Goal: Contribute content: Contribute content

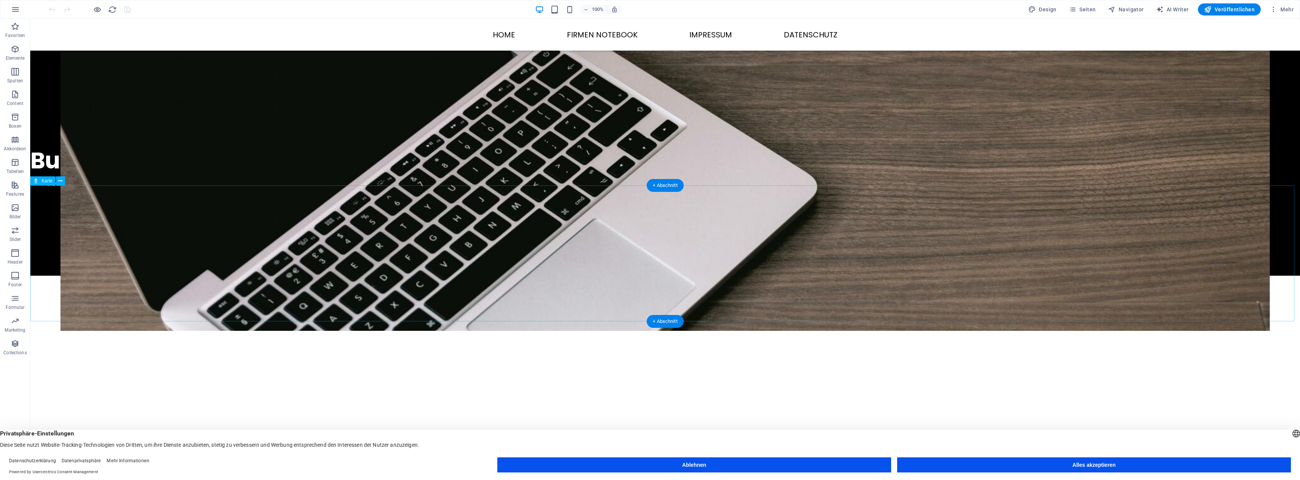
scroll to position [453, 0]
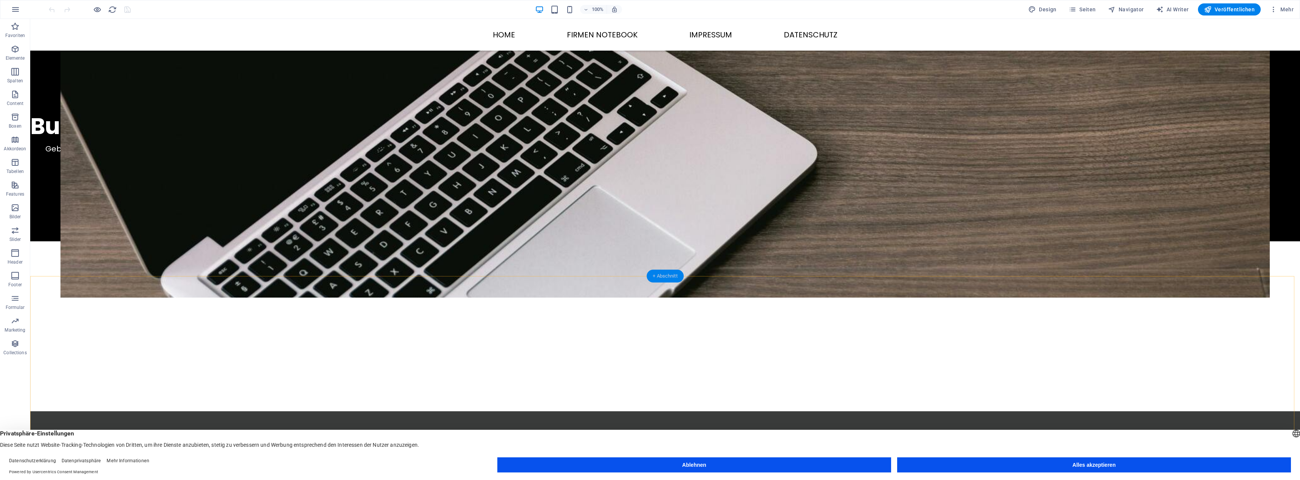
click at [671, 277] on div "+ Abschnitt" at bounding box center [665, 276] width 37 height 13
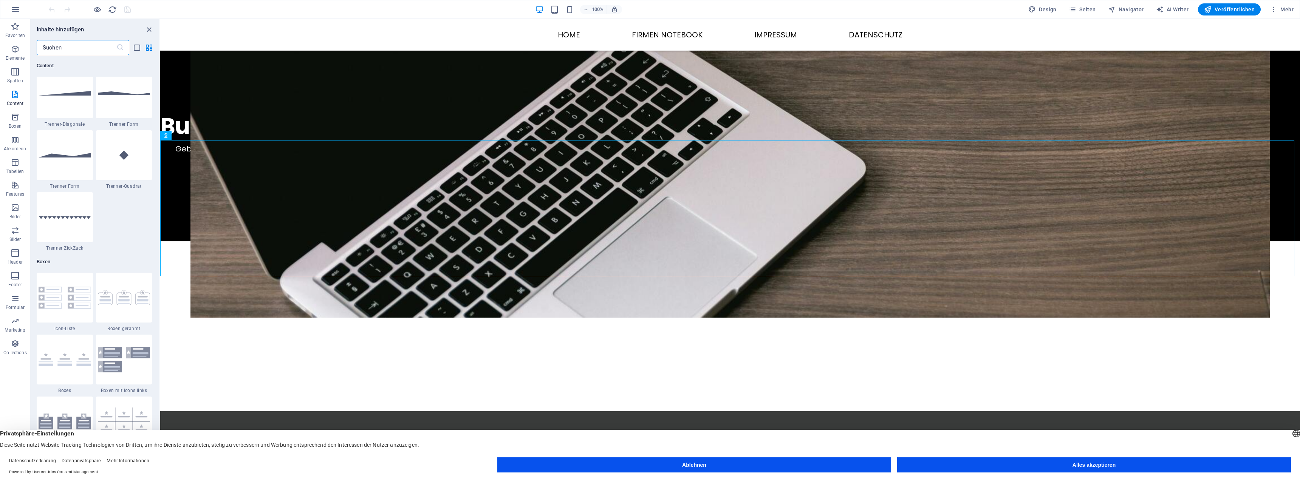
scroll to position [1889, 0]
click at [80, 51] on input "text" at bounding box center [77, 47] width 80 height 15
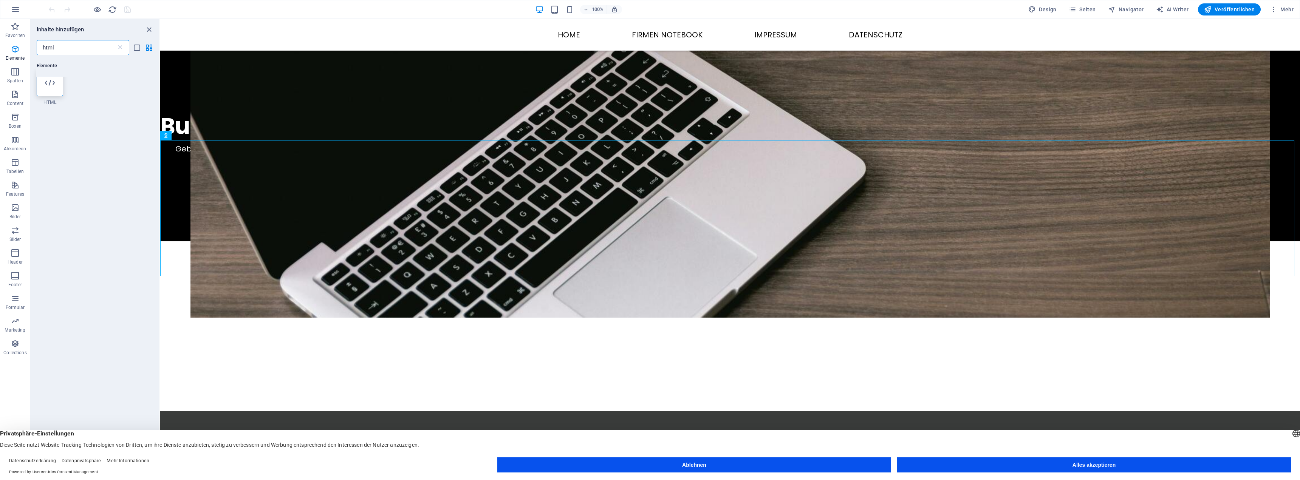
type input "html"
click at [58, 82] on div at bounding box center [50, 87] width 26 height 27
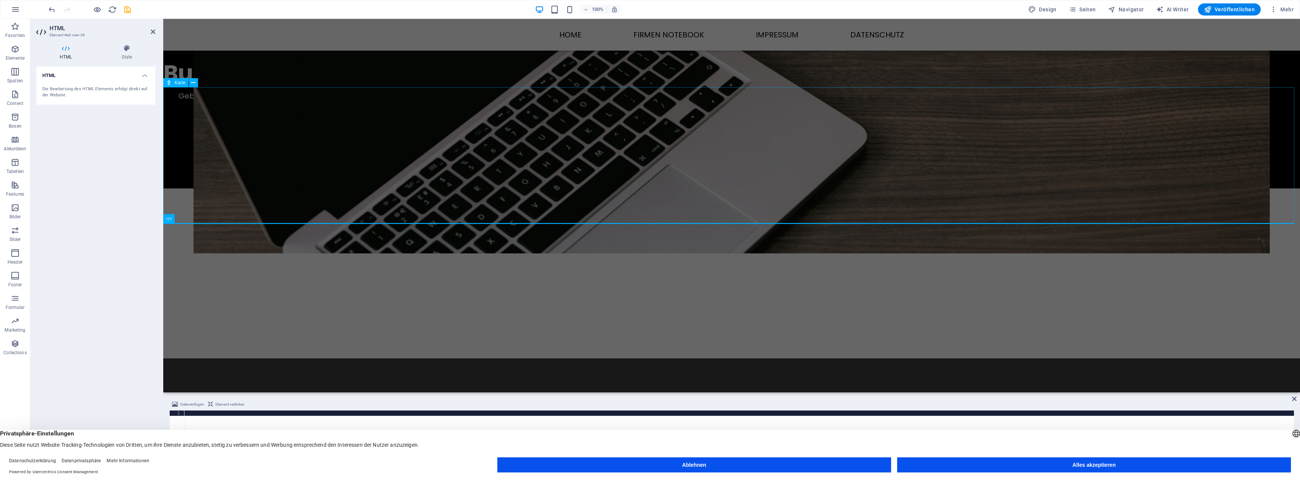
drag, startPoint x: 248, startPoint y: 107, endPoint x: 737, endPoint y: 221, distance: 502.1
click at [64, 79] on h4 "HTML" at bounding box center [95, 74] width 119 height 14
click at [64, 79] on h4 "HTML" at bounding box center [95, 76] width 119 height 18
drag, startPoint x: 69, startPoint y: 93, endPoint x: 86, endPoint y: 106, distance: 21.2
click at [86, 106] on div "HTML Die Bearbeitung des HTML Elements erfolgt direkt auf der Website." at bounding box center [95, 265] width 119 height 396
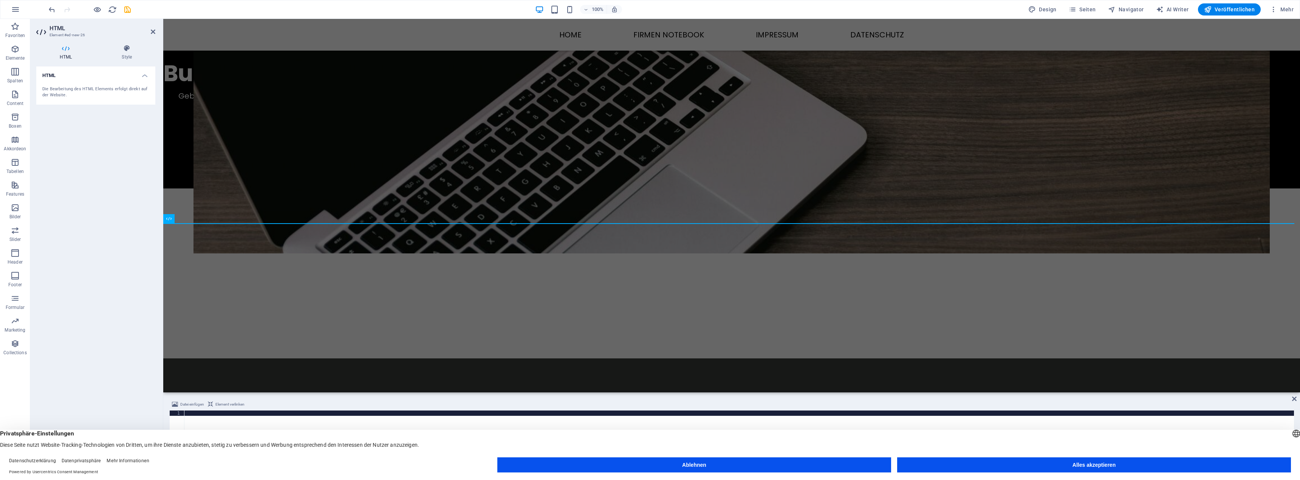
click at [73, 88] on div "Die Bearbeitung des HTML Elements erfolgt direkt auf der Website." at bounding box center [95, 92] width 107 height 12
click at [958, 460] on button "Alles akzeptieren" at bounding box center [1094, 465] width 394 height 15
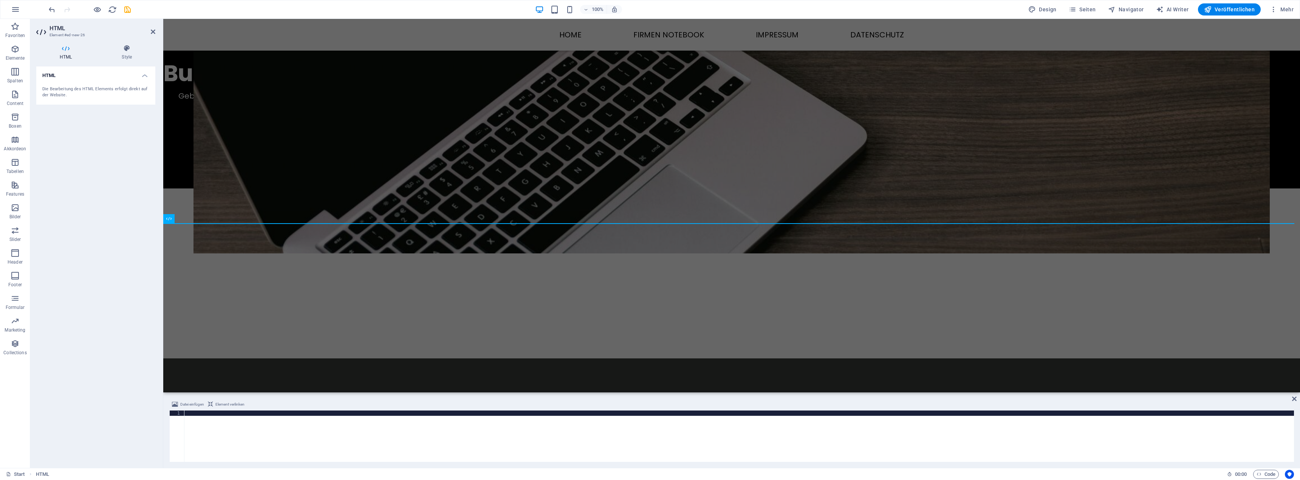
click at [65, 85] on div "Die Bearbeitung des HTML Elements erfolgt direkt auf der Website." at bounding box center [95, 92] width 119 height 25
click at [68, 53] on h4 "HTML" at bounding box center [67, 53] width 62 height 16
click at [122, 56] on h4 "Style" at bounding box center [126, 53] width 57 height 16
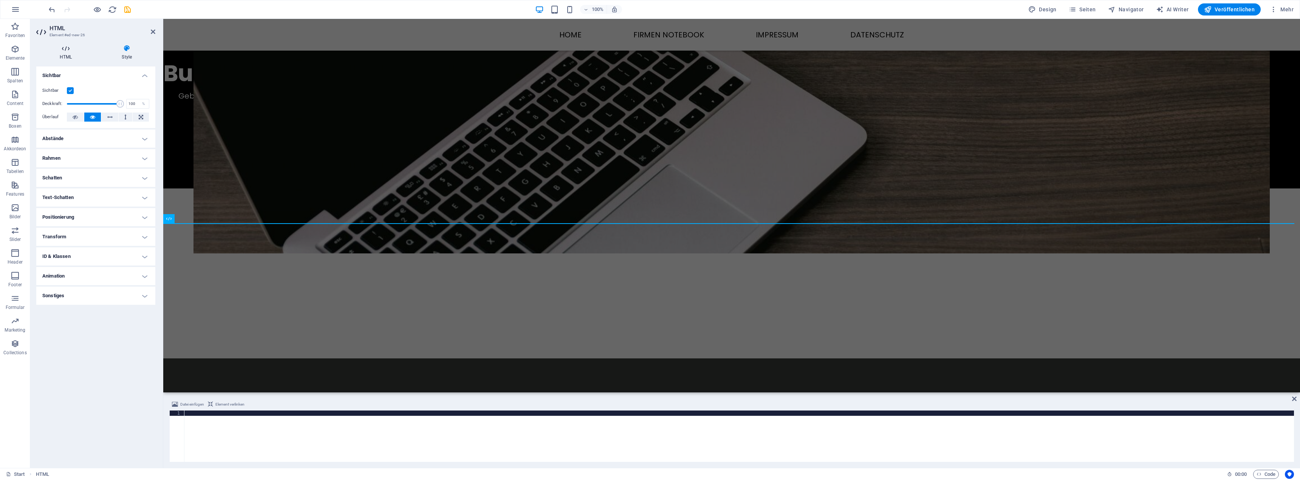
click at [56, 53] on h4 "HTML" at bounding box center [67, 53] width 62 height 16
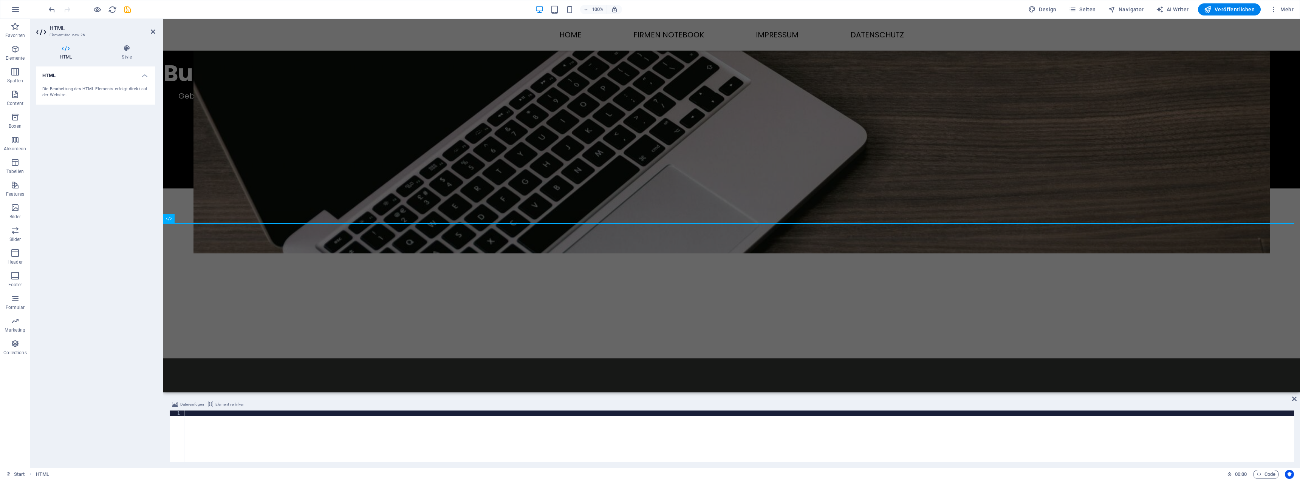
click at [85, 92] on div "Die Bearbeitung des HTML Elements erfolgt direkt auf der Website." at bounding box center [95, 92] width 107 height 12
click at [738, 359] on div "Einwilligung zum Datenschutz Diese Seite verwendet Cookies um Informationen auf…" at bounding box center [731, 482] width 1137 height 246
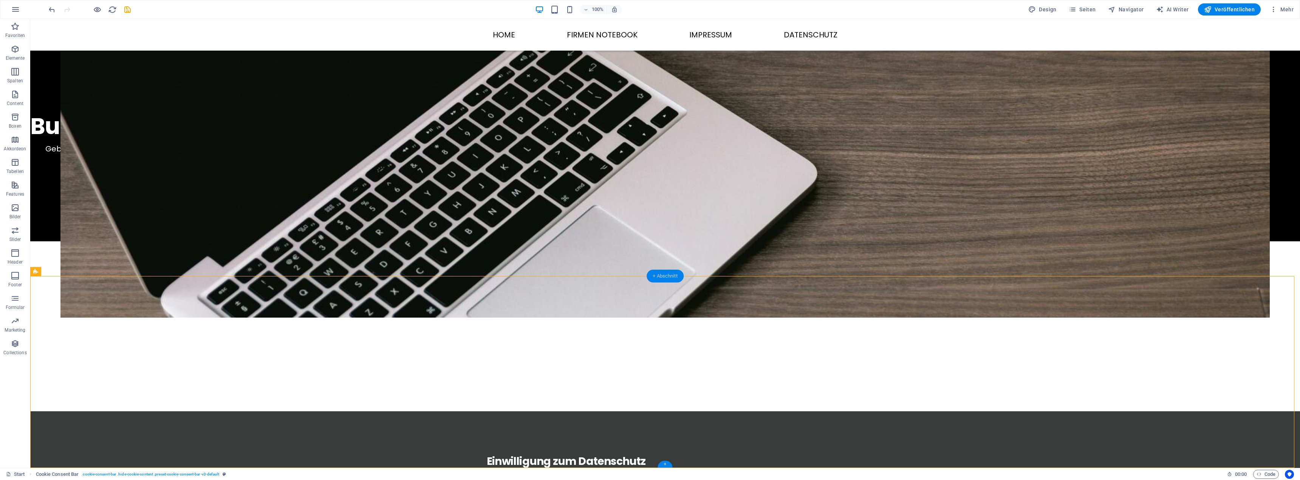
click at [670, 277] on div "+ Abschnitt" at bounding box center [665, 276] width 37 height 13
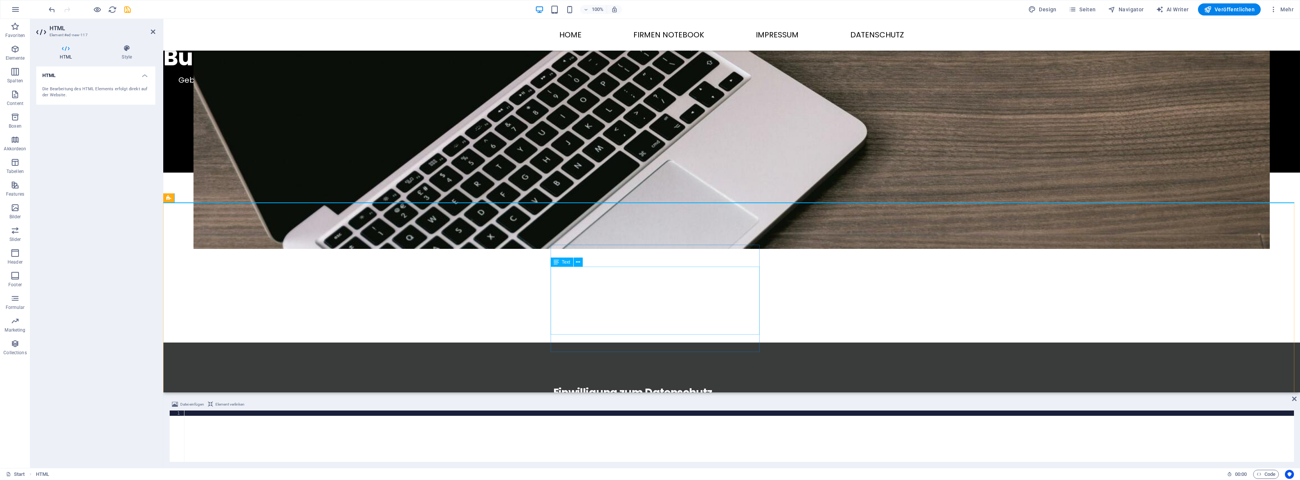
scroll to position [476, 0]
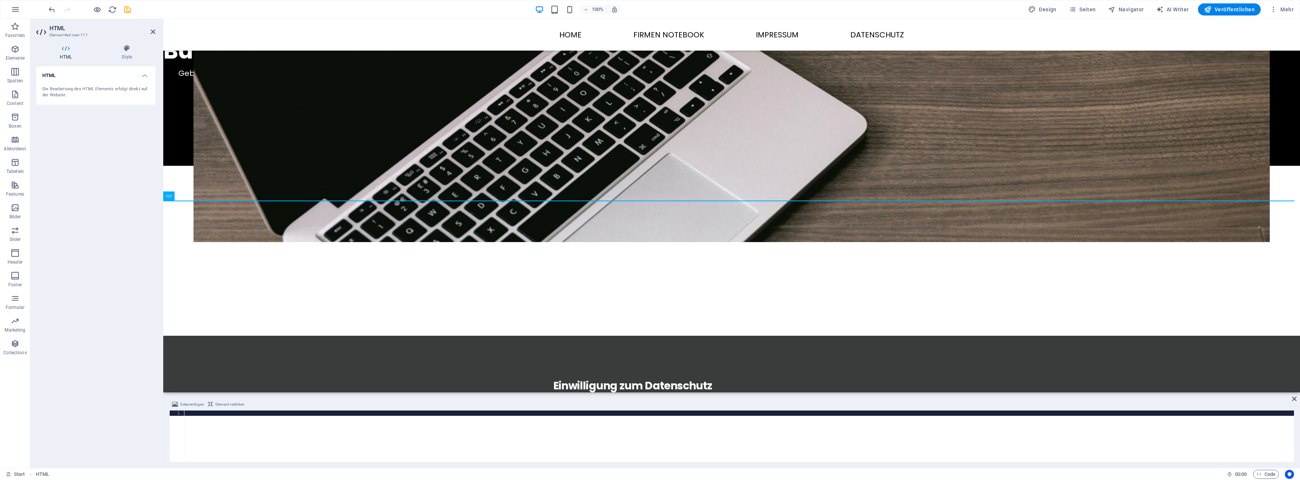
click at [584, 440] on div at bounding box center [739, 442] width 1110 height 62
paste textarea "<script type='text/javascript' src='//pl27713556.revenuecpmgate.com/05/f0/ab/05…"
type textarea "<script type='text/javascript' src='//pl27713556.revenuecpmgate.com/05/f0/ab/05…"
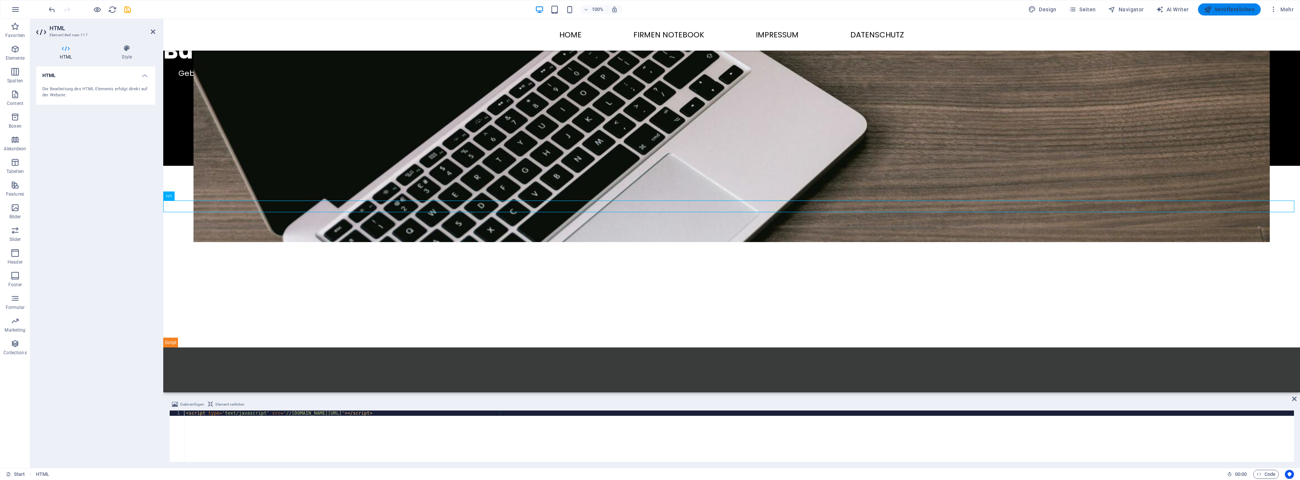
click at [1230, 8] on span "Veröffentlichen" at bounding box center [1229, 10] width 51 height 8
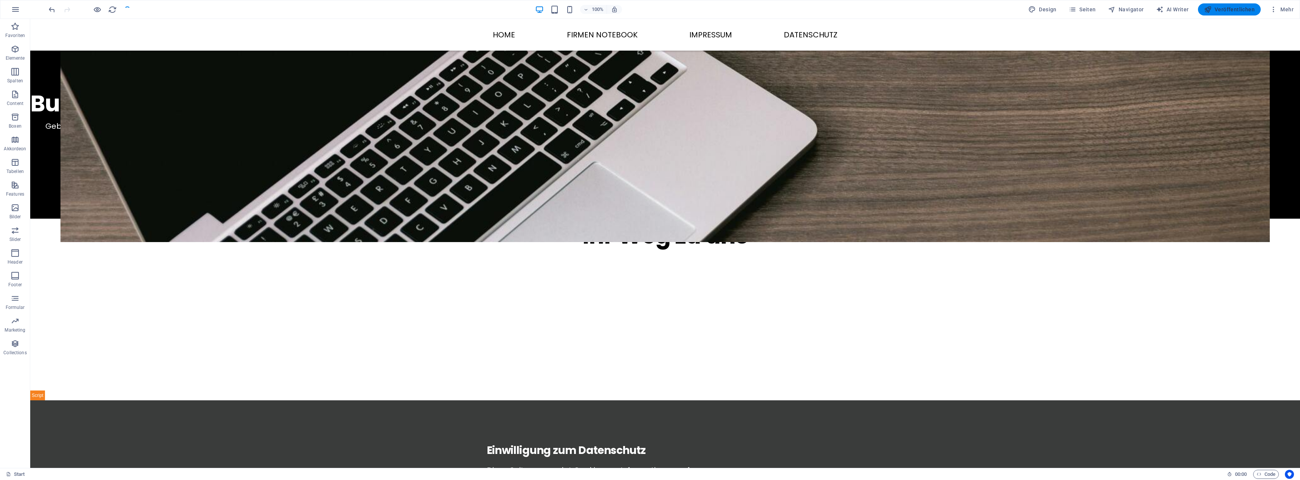
scroll to position [465, 0]
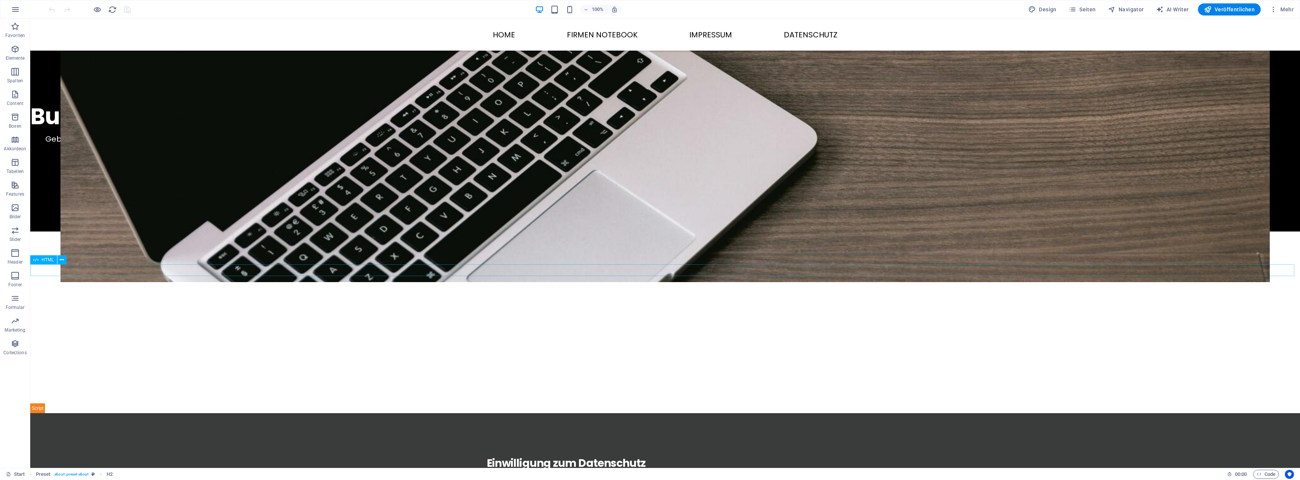
scroll to position [465, 0]
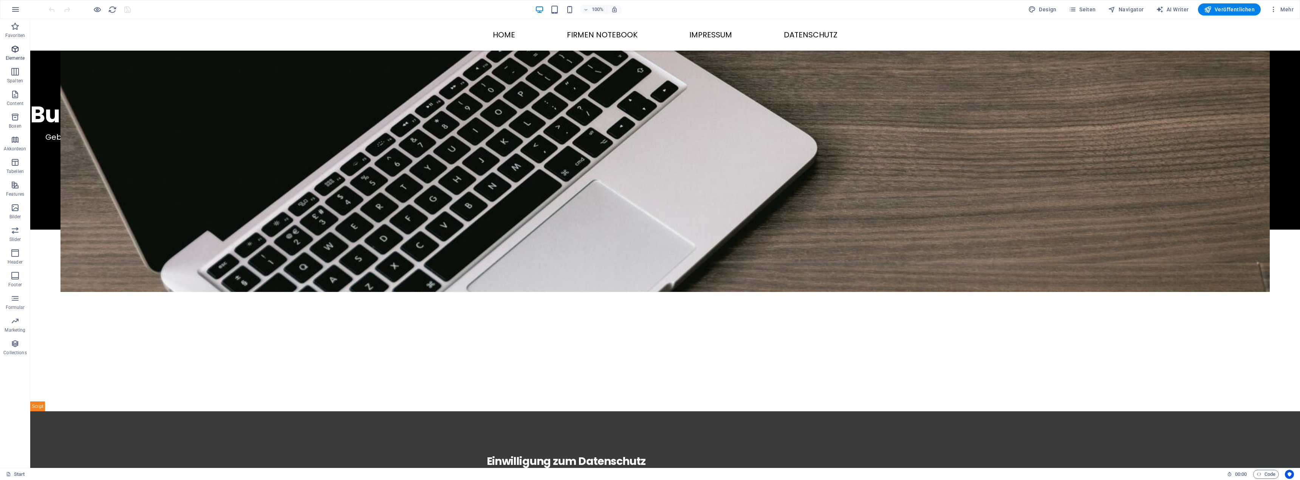
click at [13, 50] on icon "button" at bounding box center [15, 49] width 9 height 9
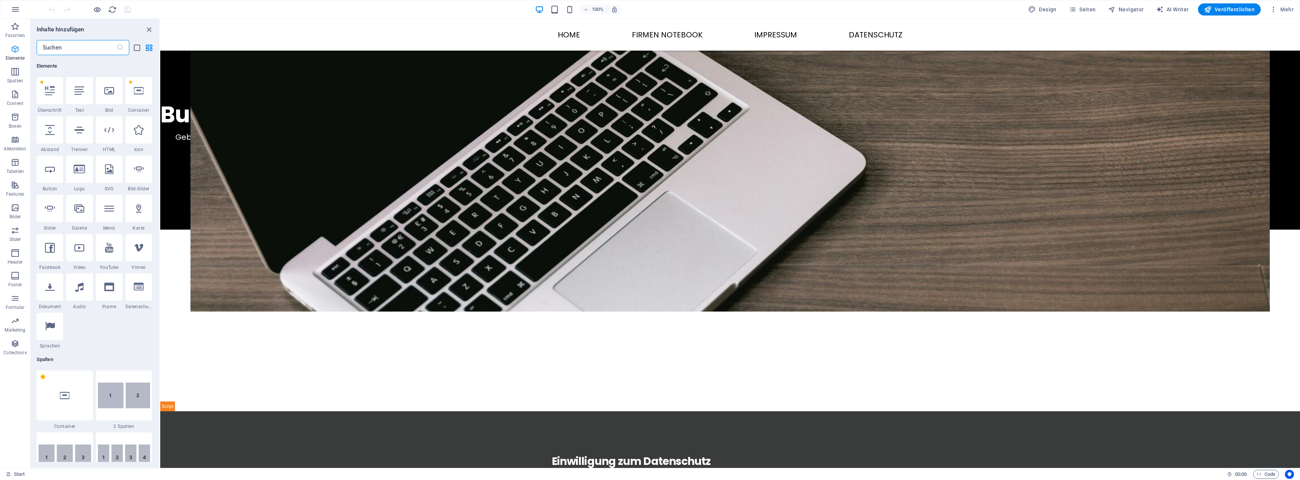
scroll to position [80, 0]
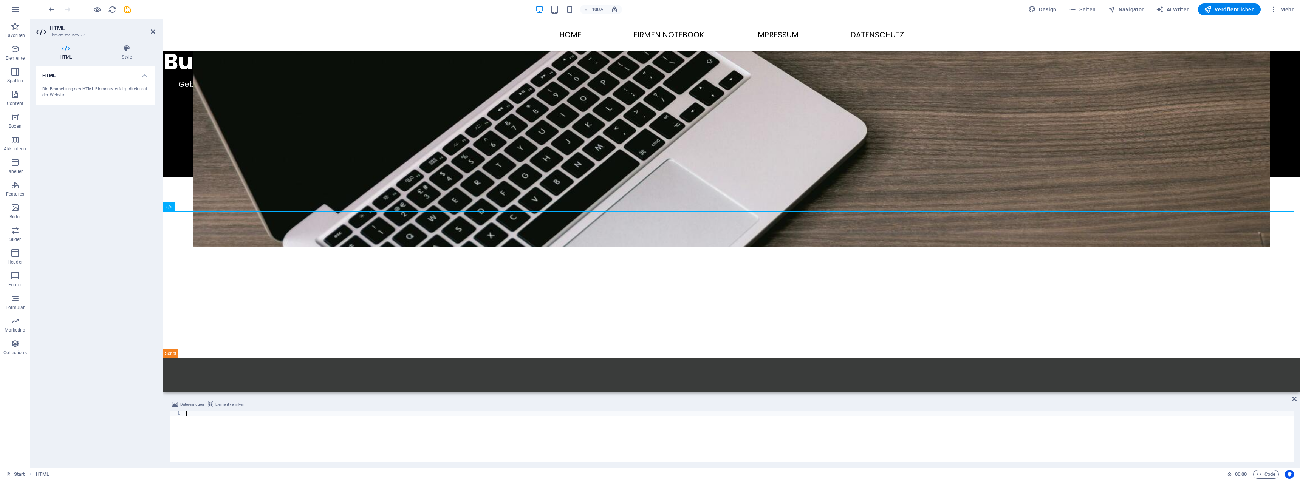
click at [226, 415] on div at bounding box center [739, 442] width 1110 height 62
type textarea "<script type="text/javascript" src="//[DOMAIN_NAME][URL]"></script>"
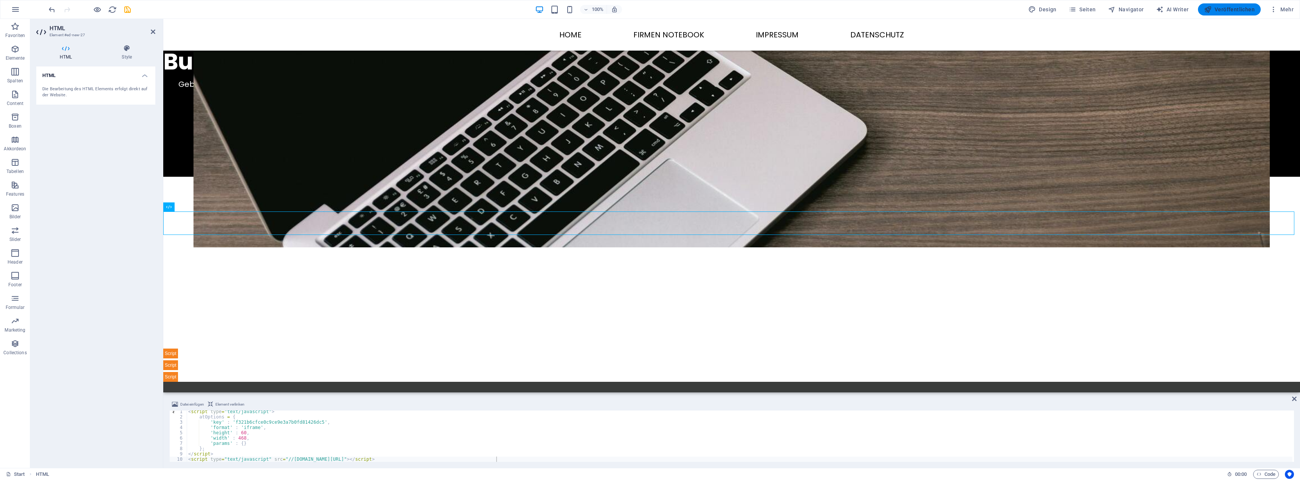
click at [1230, 11] on span "Veröffentlichen" at bounding box center [1229, 10] width 51 height 8
